Goal: Task Accomplishment & Management: Complete application form

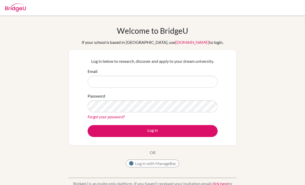
click at [12, 7] on img at bounding box center [15, 7] width 21 height 8
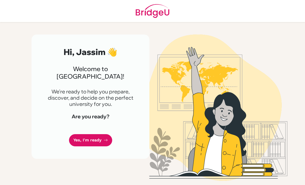
click at [74, 134] on link "Yes, I'm ready" at bounding box center [90, 140] width 43 height 12
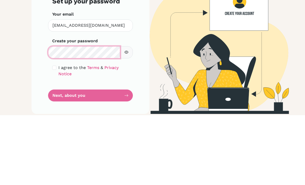
scroll to position [17, 0]
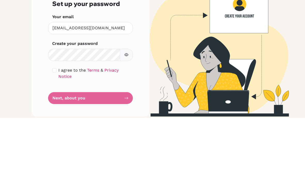
click at [54, 135] on input "checkbox" at bounding box center [54, 137] width 4 height 4
checkbox input "true"
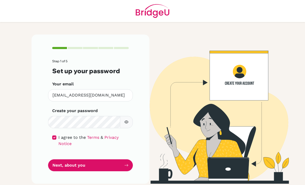
click at [56, 159] on button "Next, about you" at bounding box center [90, 165] width 85 height 12
